Goal: Transaction & Acquisition: Purchase product/service

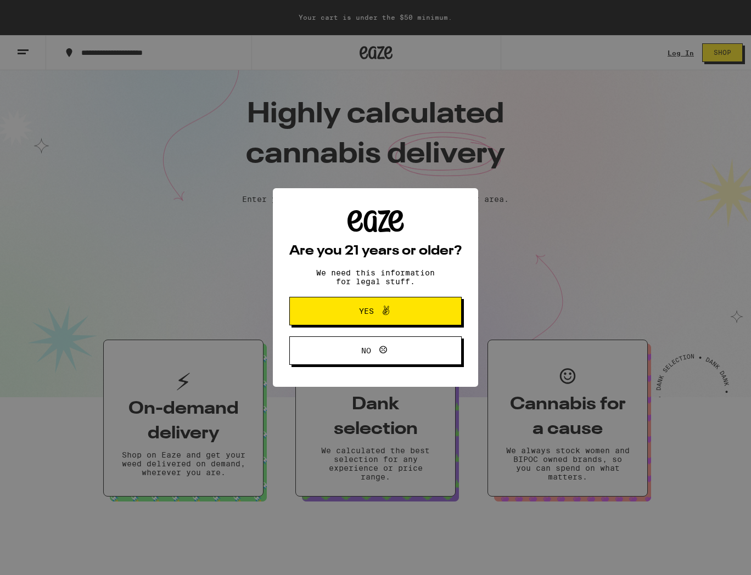
click at [384, 230] on div "Are you 21 years or older? We need this information for legal stuff. Yes No" at bounding box center [375, 287] width 751 height 575
click at [368, 312] on span "Yes" at bounding box center [366, 311] width 15 height 8
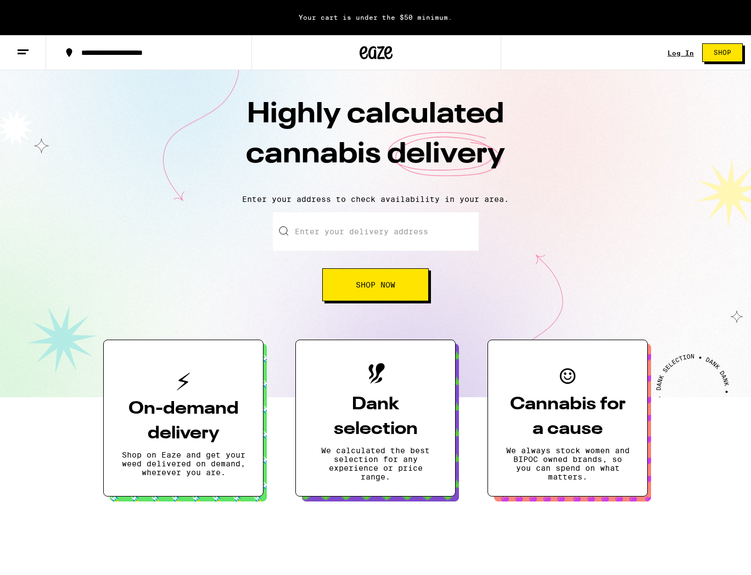
click at [347, 237] on input "Enter your delivery address" at bounding box center [376, 231] width 206 height 38
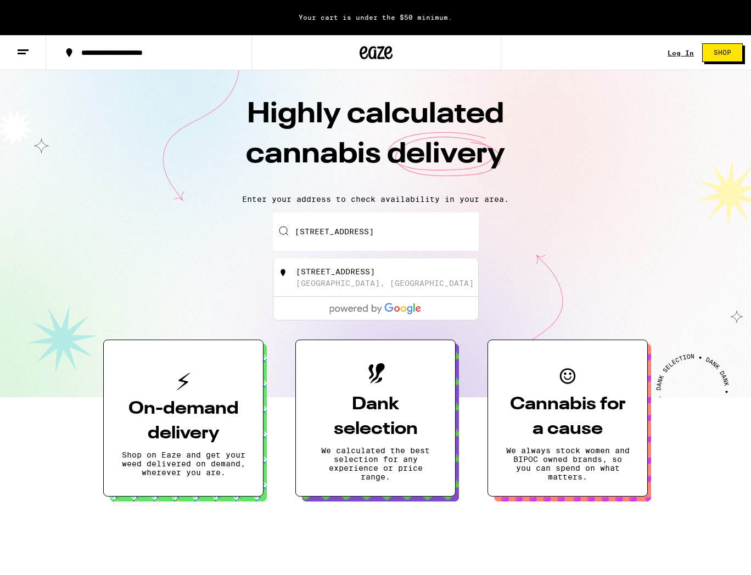
click at [379, 234] on input "[STREET_ADDRESS]" at bounding box center [376, 231] width 206 height 38
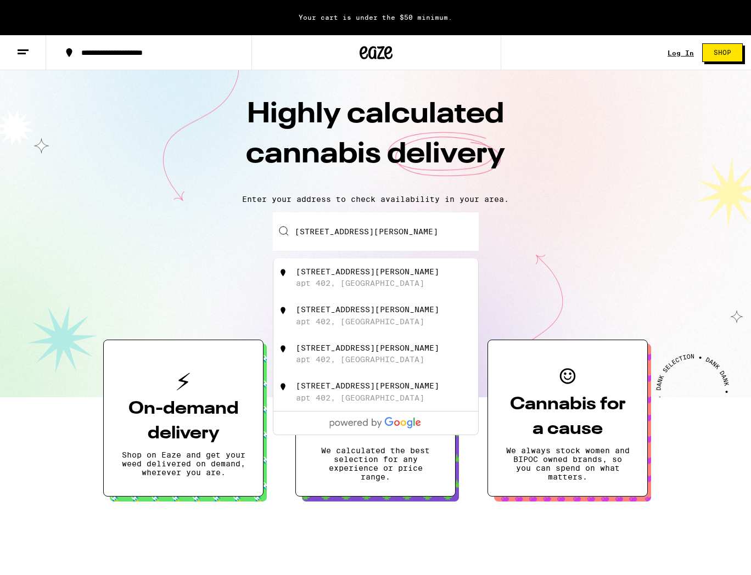
click at [361, 285] on div "apt 402, [GEOGRAPHIC_DATA]" at bounding box center [360, 283] width 128 height 9
type input "[STREET_ADDRESS][PERSON_NAME]"
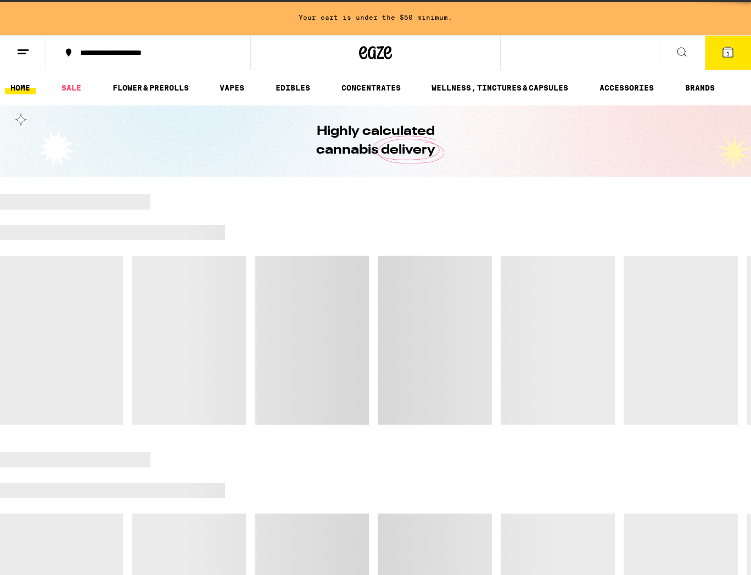
click at [361, 296] on div at bounding box center [375, 309] width 751 height 230
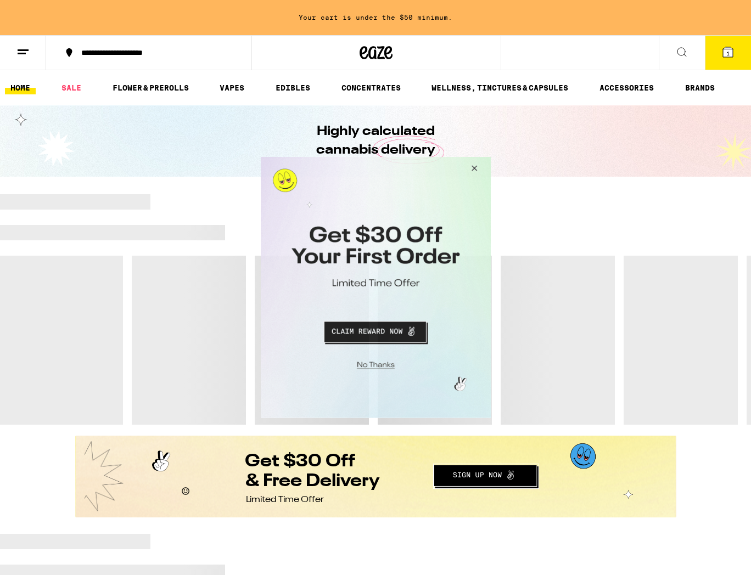
click at [375, 367] on button "Close Modal" at bounding box center [373, 363] width 223 height 17
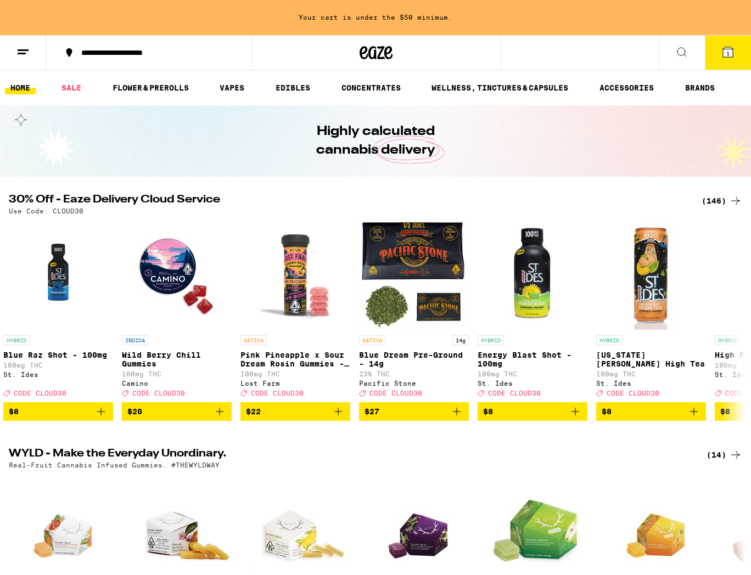
click at [715, 200] on div "(146)" at bounding box center [721, 200] width 41 height 13
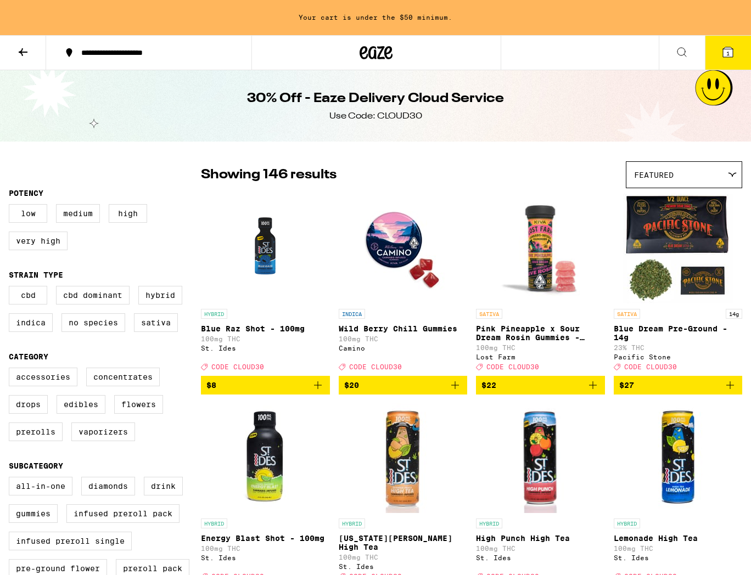
click at [21, 54] on icon at bounding box center [22, 52] width 13 height 13
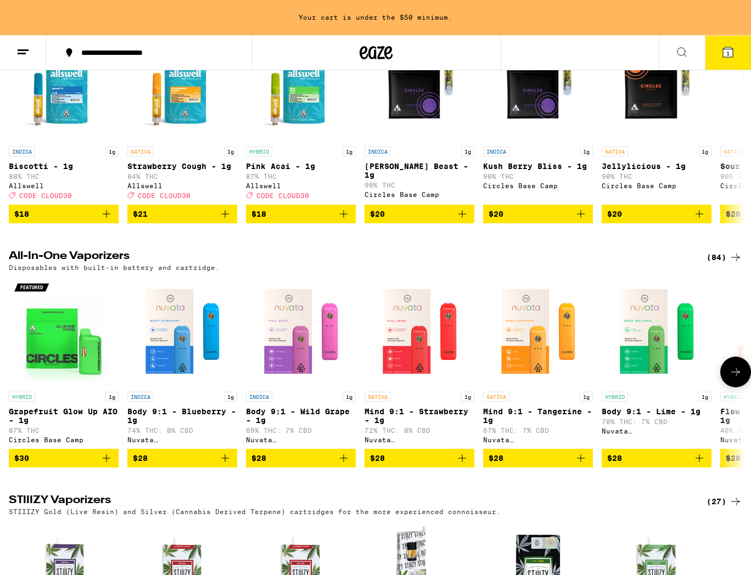
scroll to position [1424, 0]
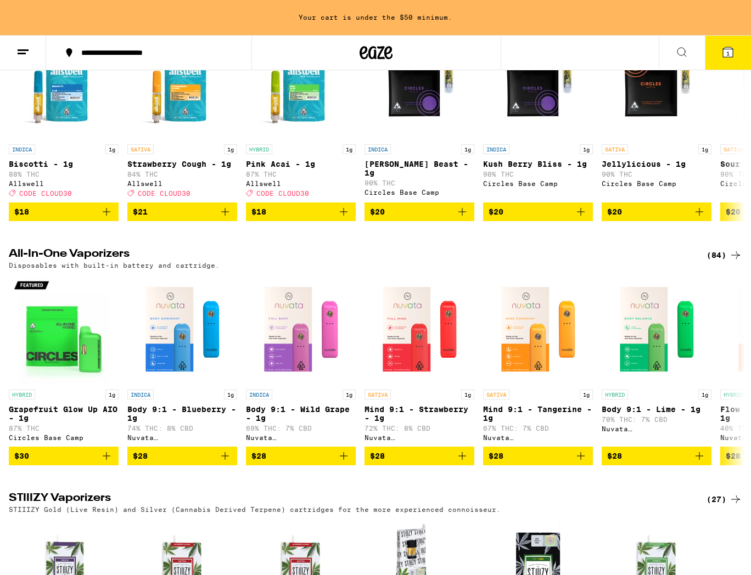
click at [715, 262] on div "(84)" at bounding box center [724, 255] width 36 height 13
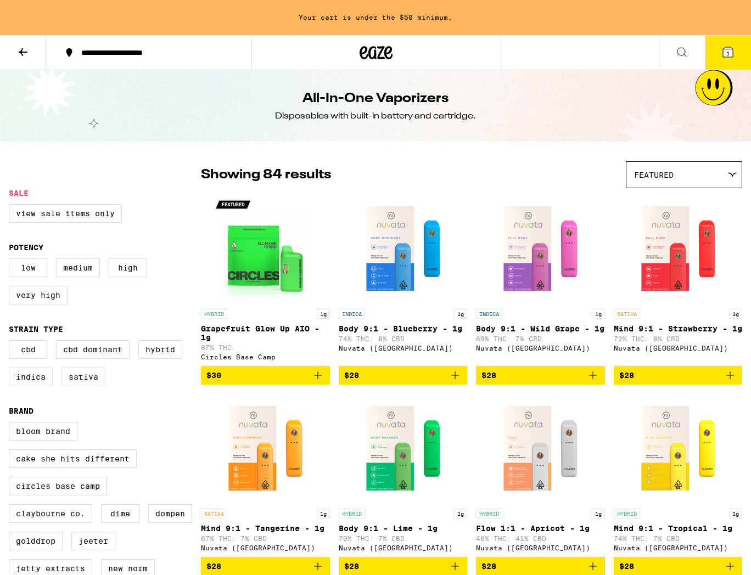
click at [673, 175] on span "Featured" at bounding box center [654, 175] width 40 height 9
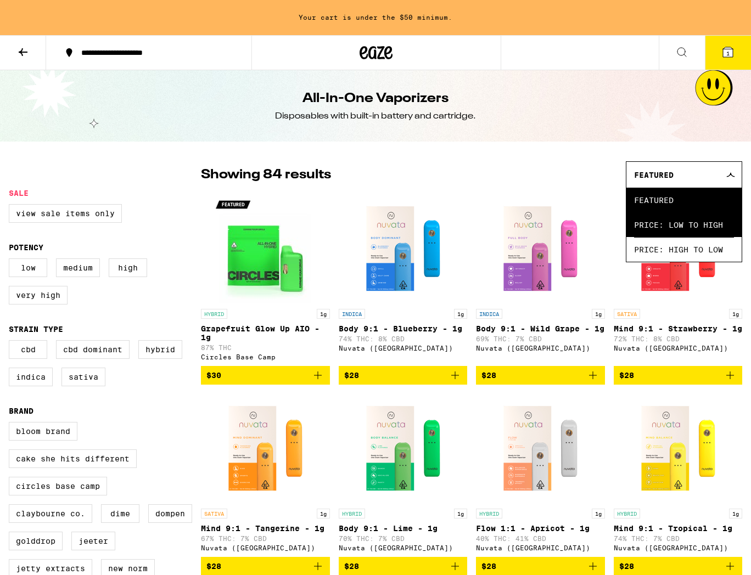
click at [650, 222] on span "Price: Low to High" at bounding box center [684, 224] width 100 height 25
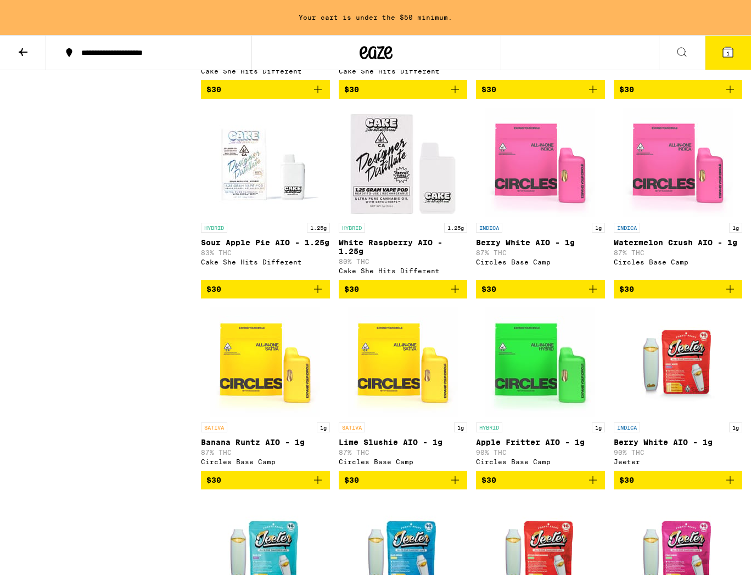
scroll to position [1282, 0]
